Goal: Check status: Check status

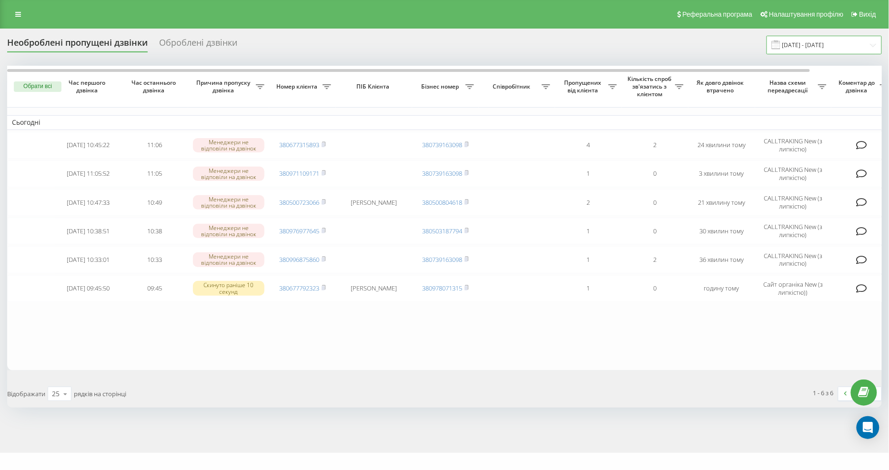
click at [806, 49] on input "[DATE] - [DATE]" at bounding box center [824, 45] width 115 height 19
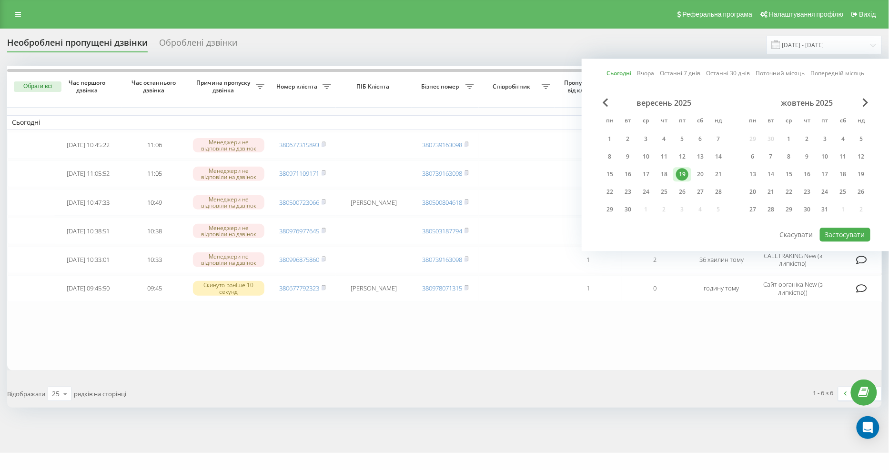
click at [682, 174] on div "19" at bounding box center [682, 174] width 12 height 12
click at [829, 233] on button "Застосувати" at bounding box center [845, 235] width 51 height 14
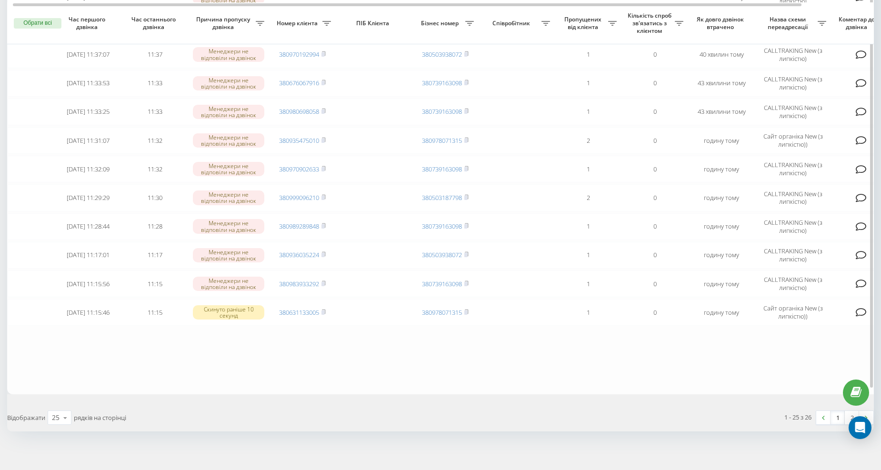
scroll to position [522, 0]
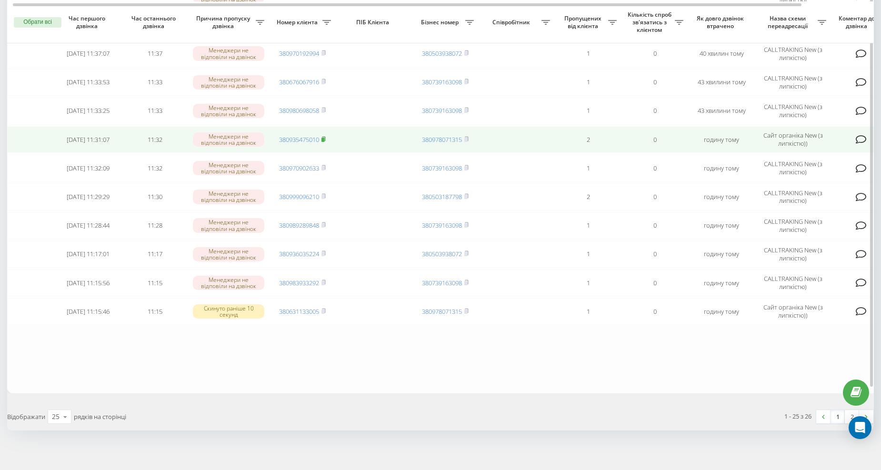
click at [324, 138] on rect at bounding box center [323, 140] width 3 height 4
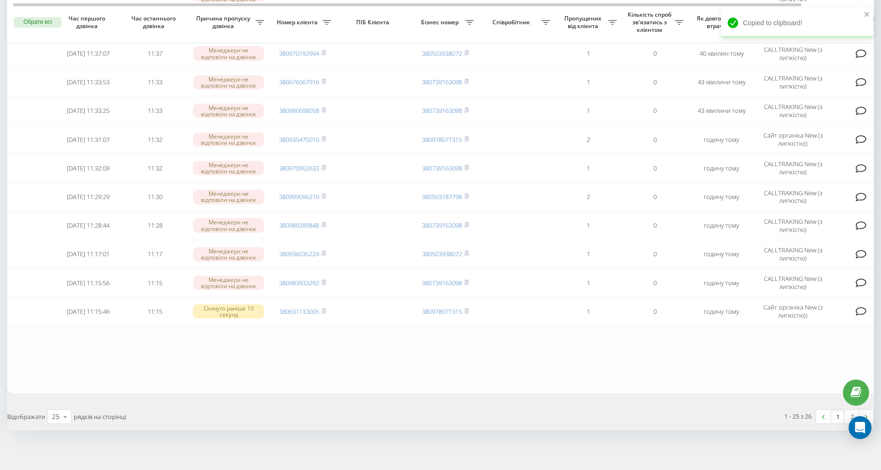
drag, startPoint x: 5, startPoint y: 241, endPoint x: 11, endPoint y: 246, distance: 7.4
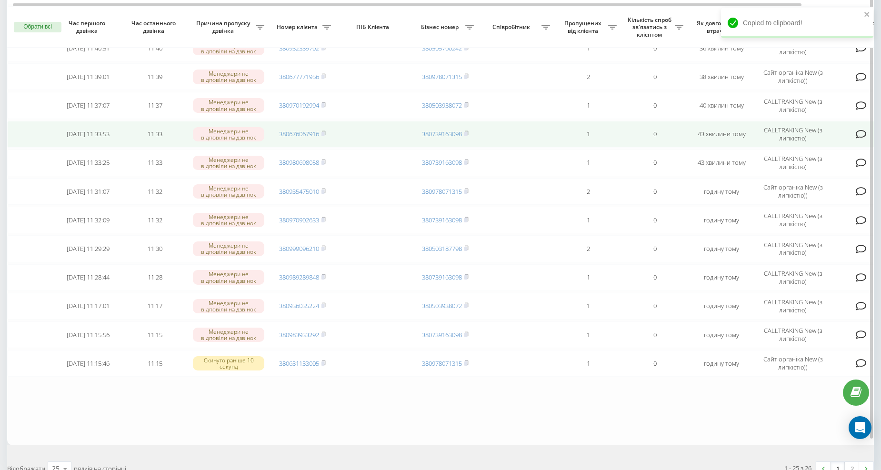
scroll to position [469, 0]
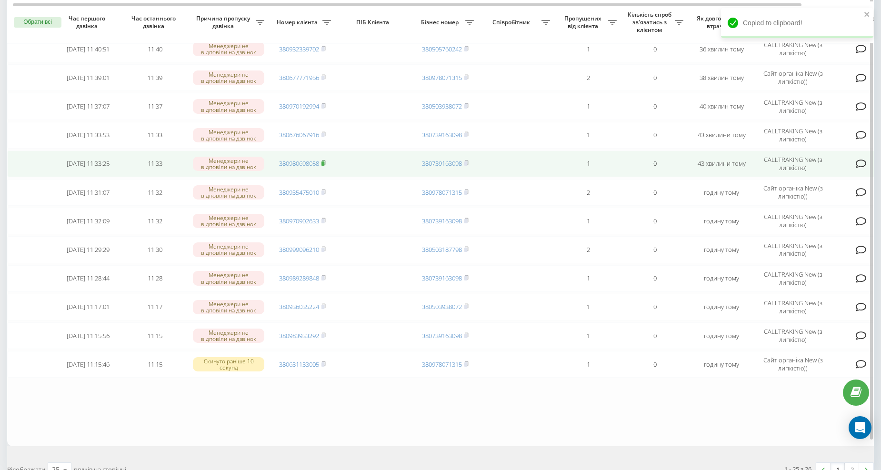
click at [325, 160] on icon at bounding box center [324, 163] width 4 height 6
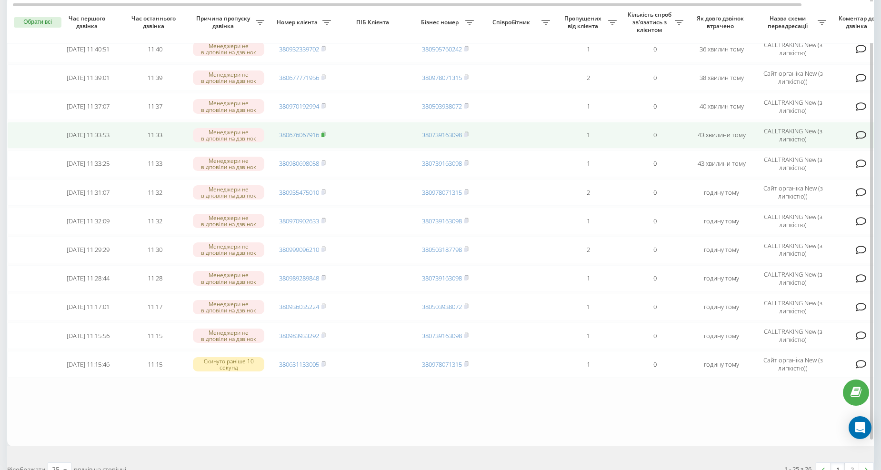
click at [322, 132] on icon at bounding box center [324, 135] width 4 height 6
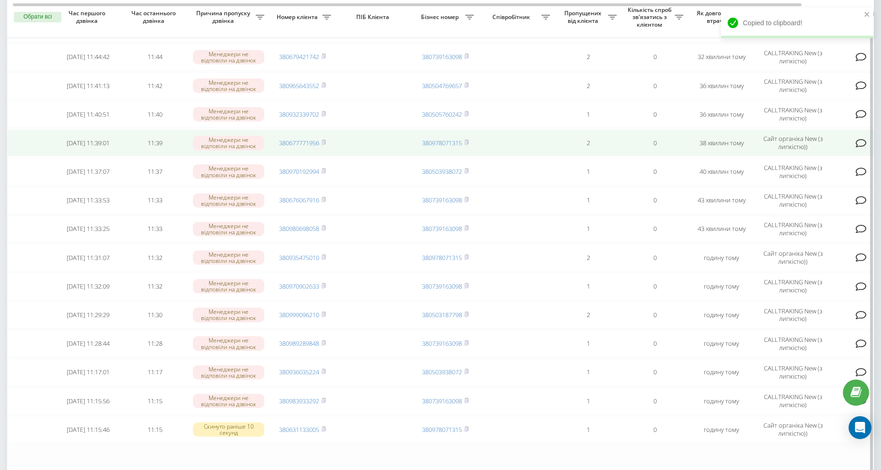
scroll to position [398, 0]
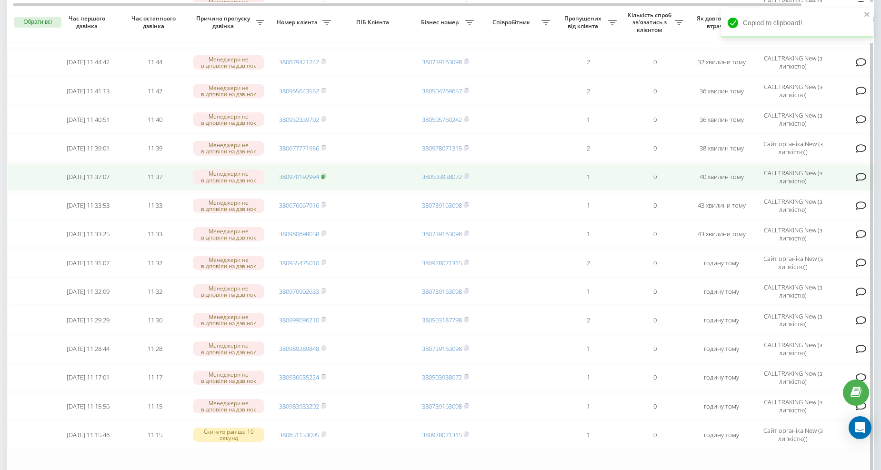
click at [326, 173] on icon at bounding box center [324, 176] width 4 height 6
click at [324, 175] on rect at bounding box center [323, 177] width 3 height 4
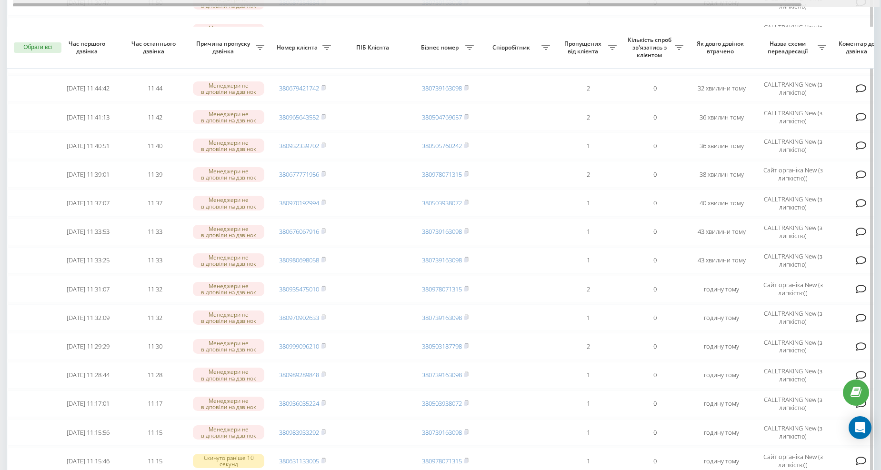
scroll to position [345, 0]
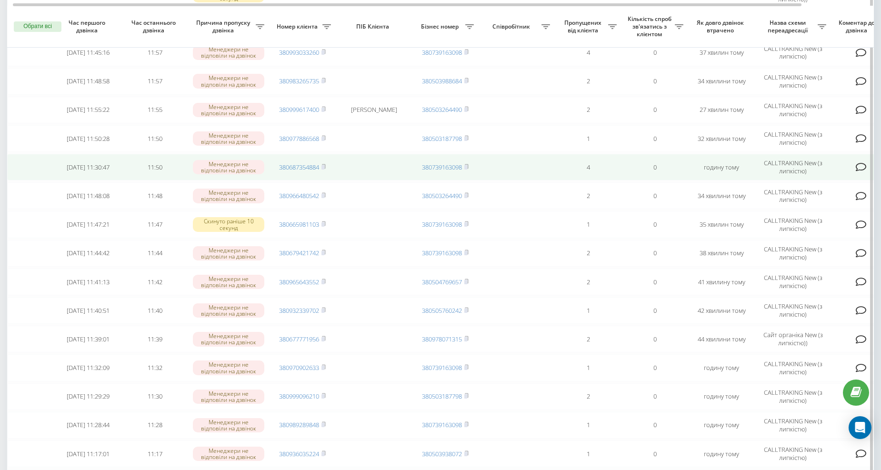
scroll to position [207, 0]
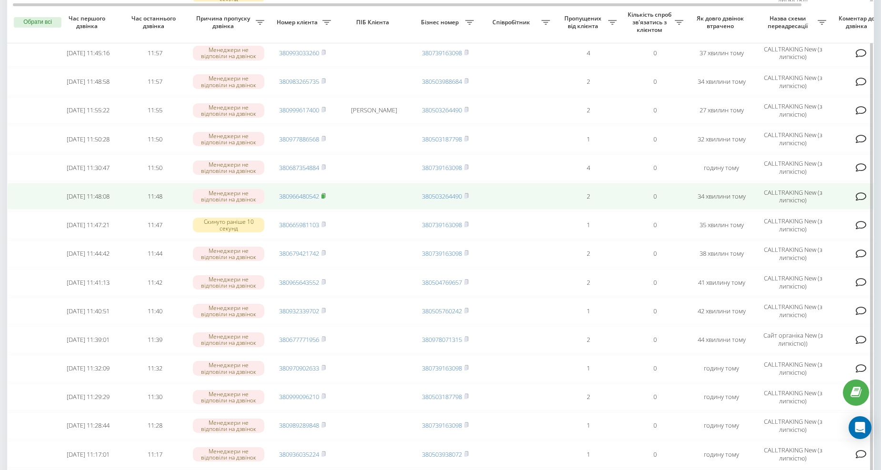
click at [323, 193] on icon at bounding box center [324, 196] width 4 height 6
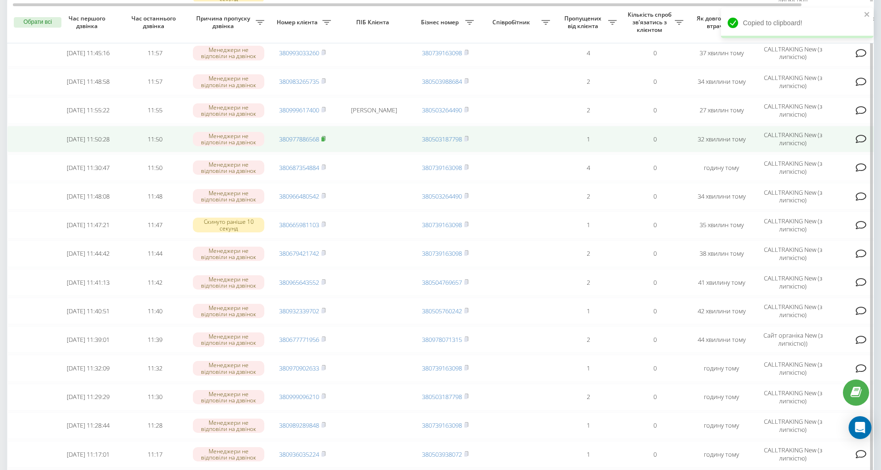
click at [326, 139] on icon at bounding box center [324, 139] width 4 height 6
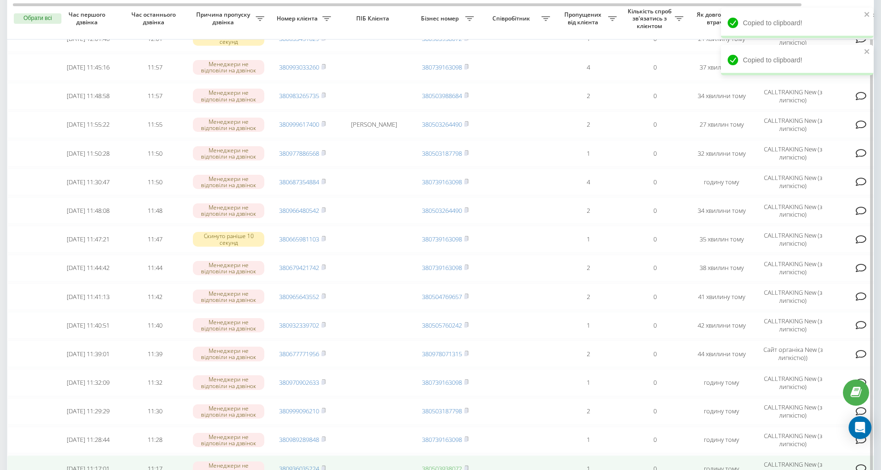
scroll to position [189, 0]
